Goal: Understand process/instructions

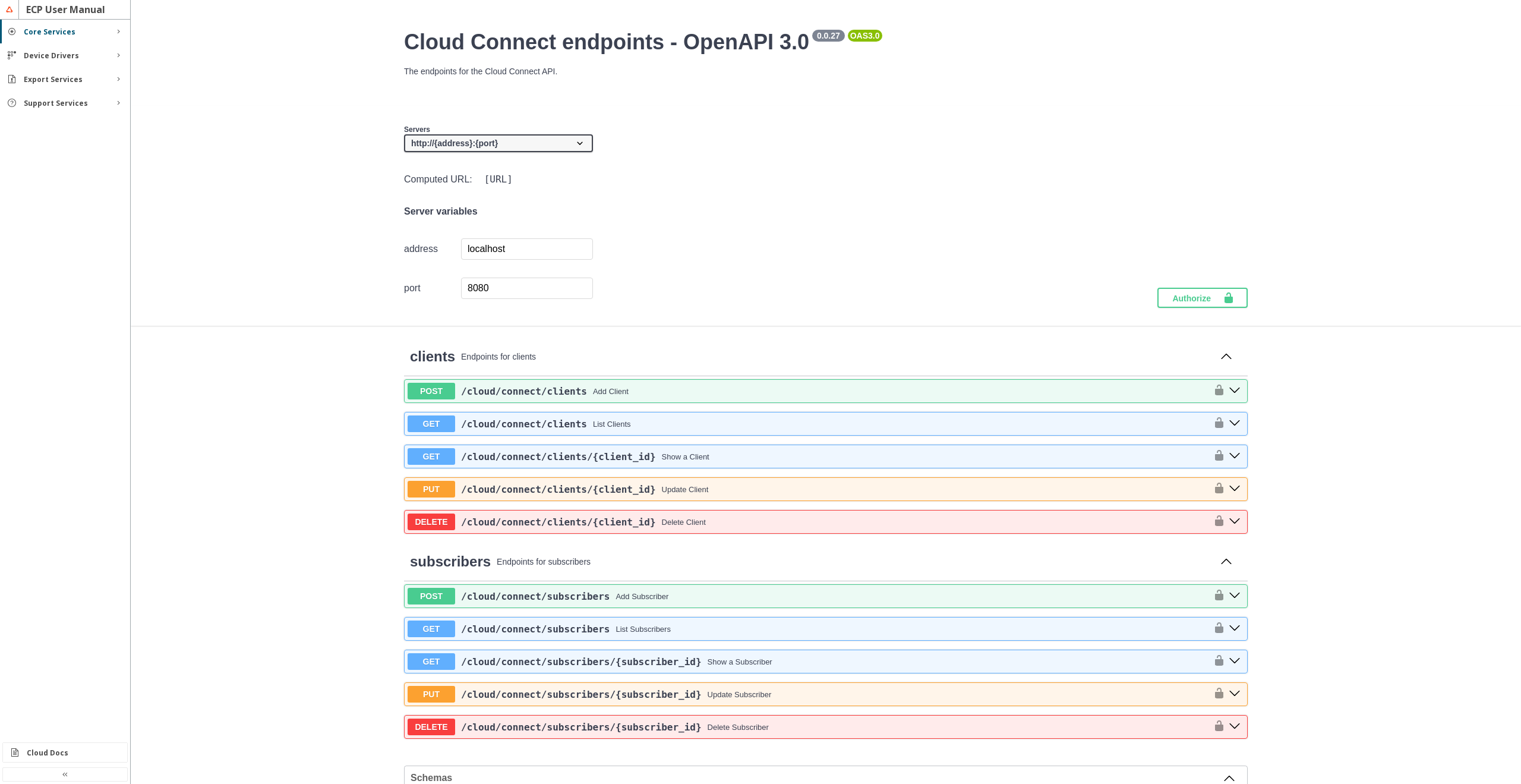
click at [76, 33] on div "Core Services" at bounding box center [64, 32] width 82 height 10
click at [0, 0] on slot "Device Drivers" at bounding box center [0, 0] width 0 height 0
click at [78, 281] on div "Support Services" at bounding box center [65, 276] width 130 height 24
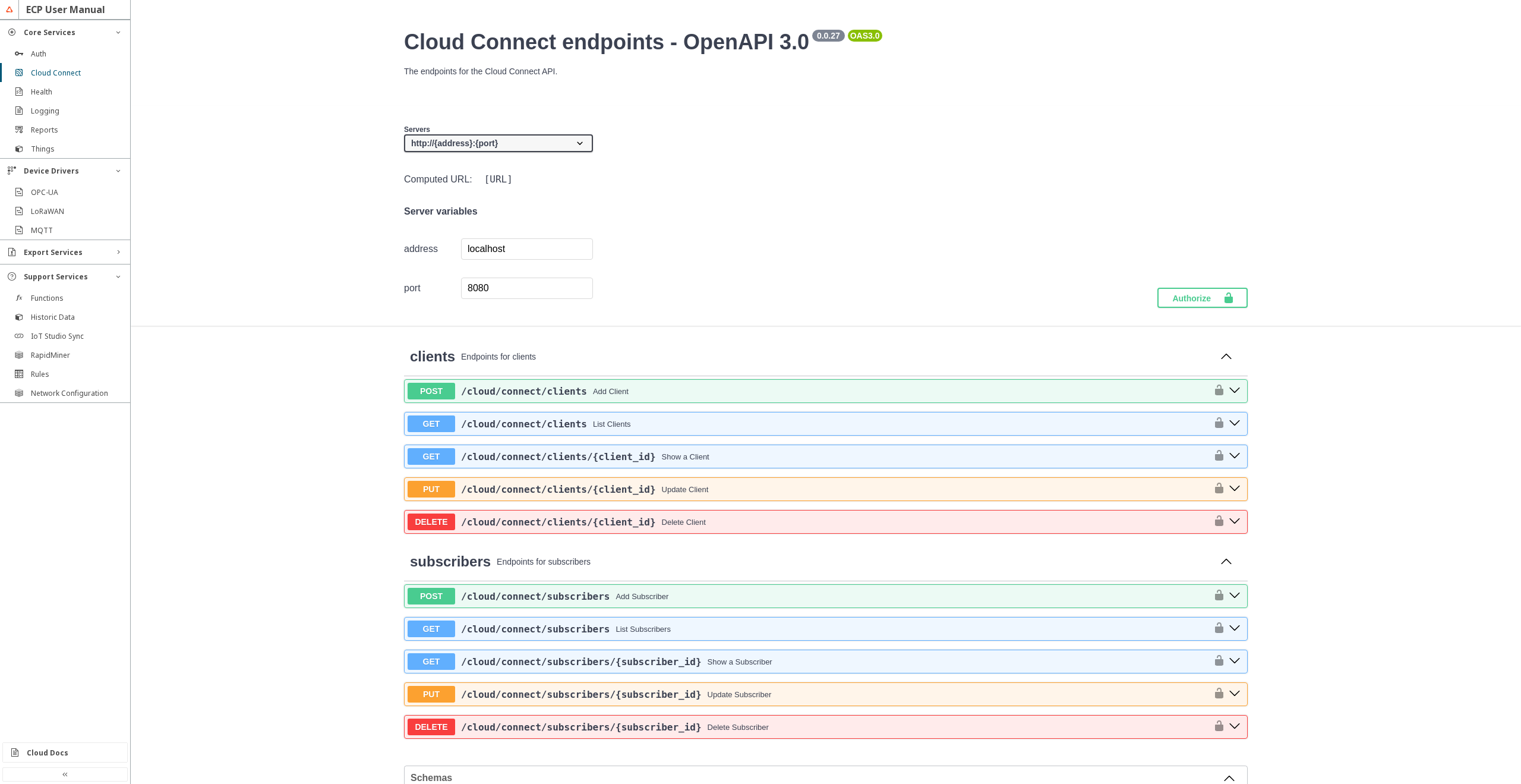
click at [85, 253] on div "Export Services" at bounding box center [64, 252] width 82 height 10
click at [77, 131] on div "Reports" at bounding box center [70, 130] width 78 height 10
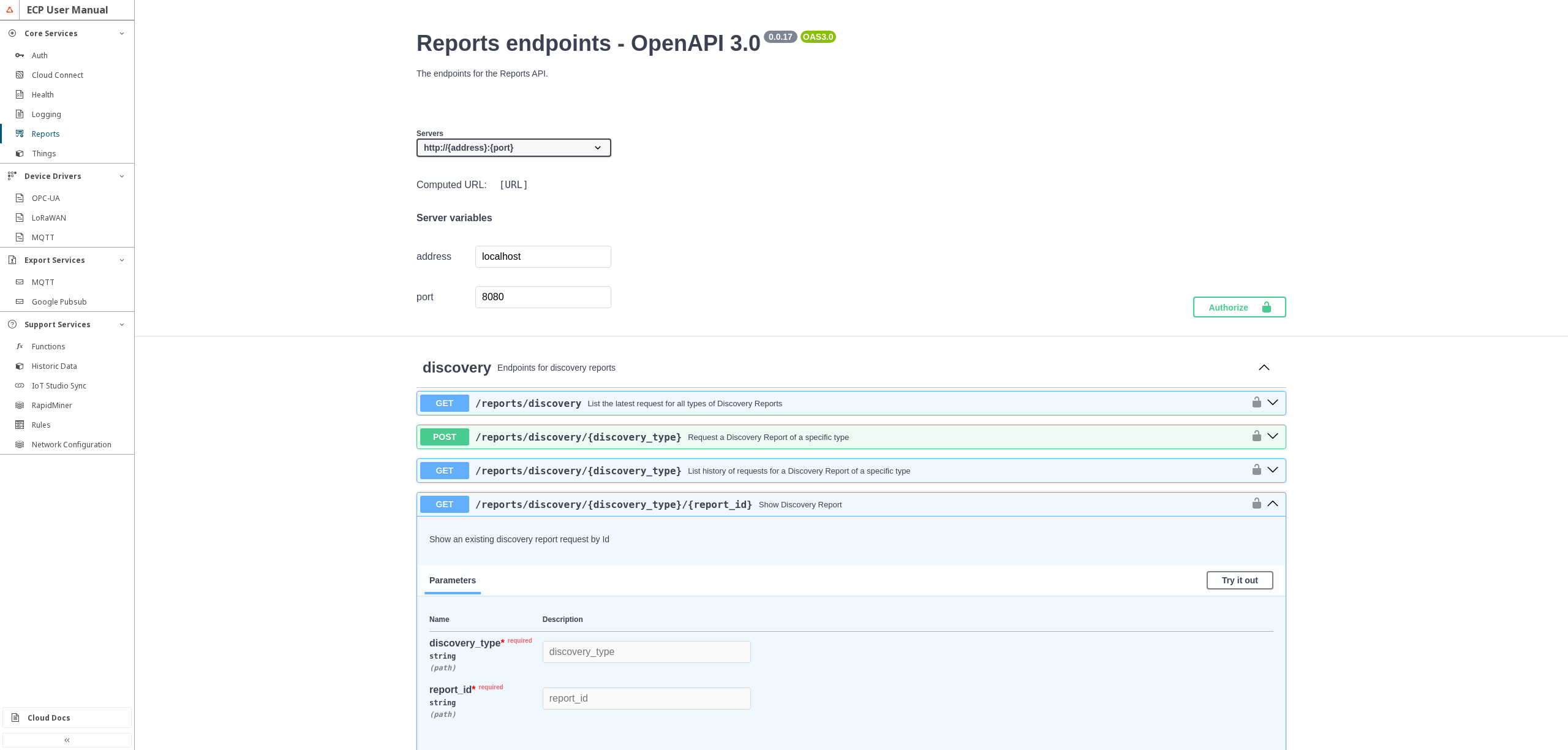
scroll to position [367, 0]
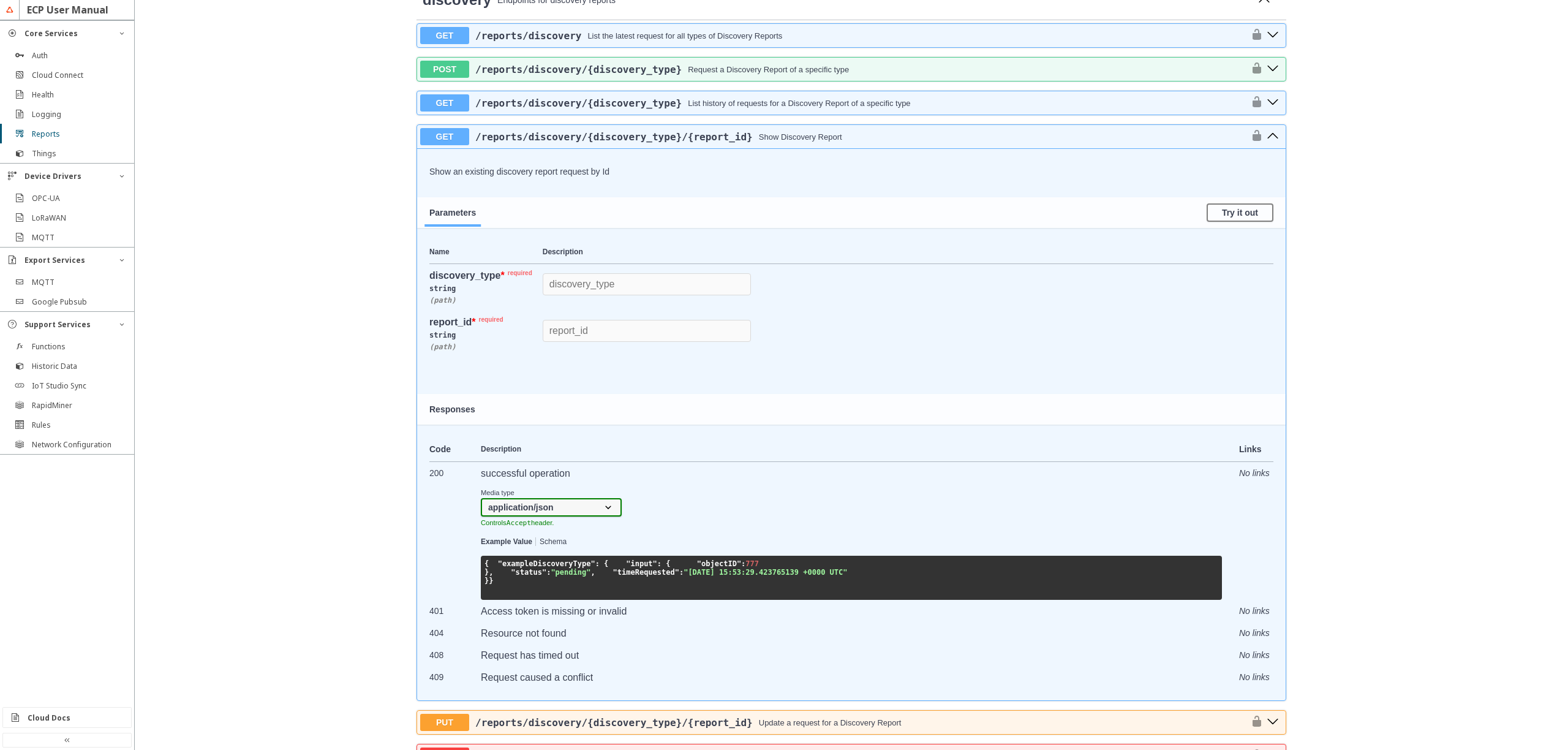
click at [551, 70] on span "/reports /discovery /{discovery_type}" at bounding box center [578, 69] width 207 height 11
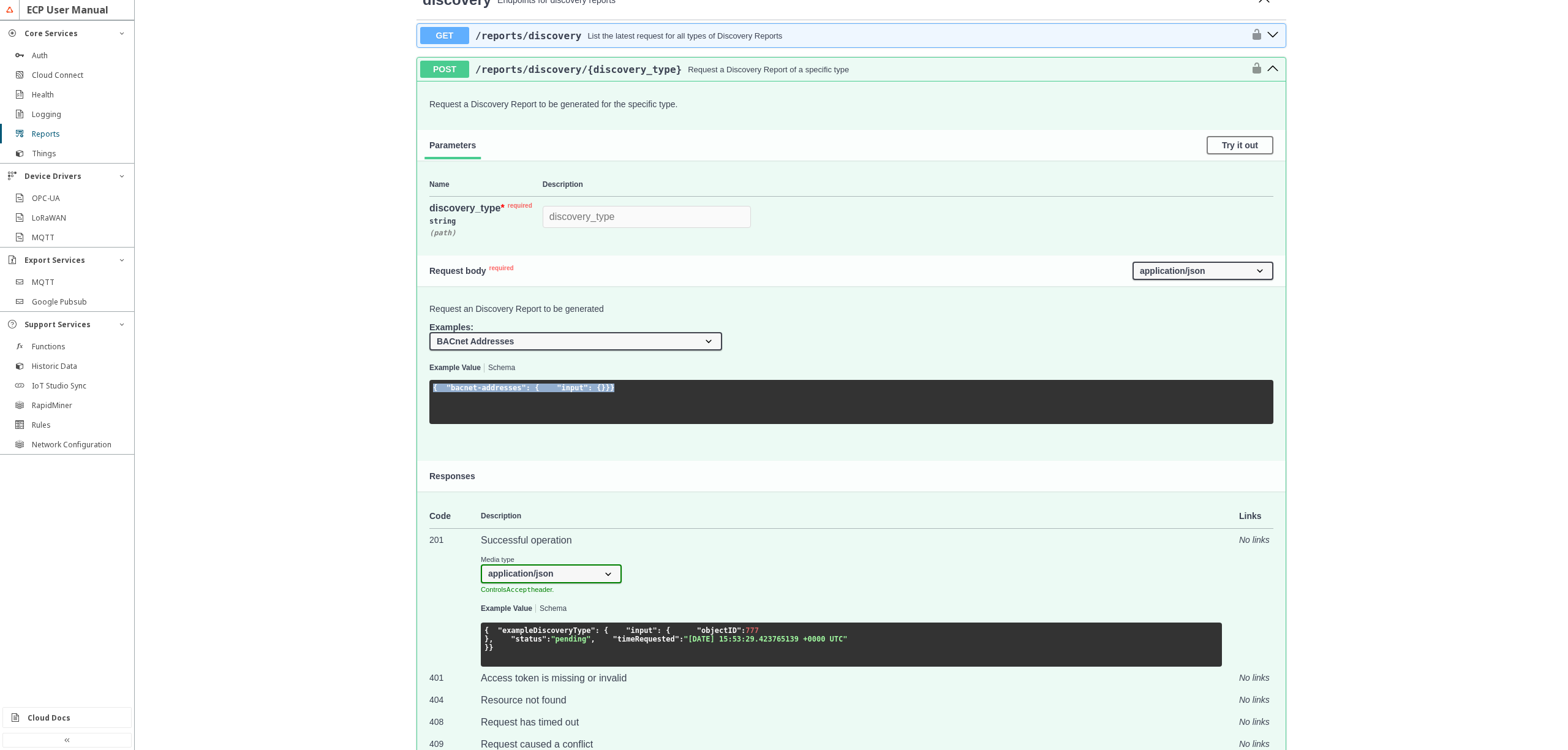
drag, startPoint x: 444, startPoint y: 420, endPoint x: 430, endPoint y: 383, distance: 39.6
click at [430, 383] on pre "{ "bacnet-addresses" : { "input" : {} } }" at bounding box center [851, 402] width 844 height 44
copy code "{ "bacnet-addresses" : { "input" : {} } }"
